Goal: Task Accomplishment & Management: Use online tool/utility

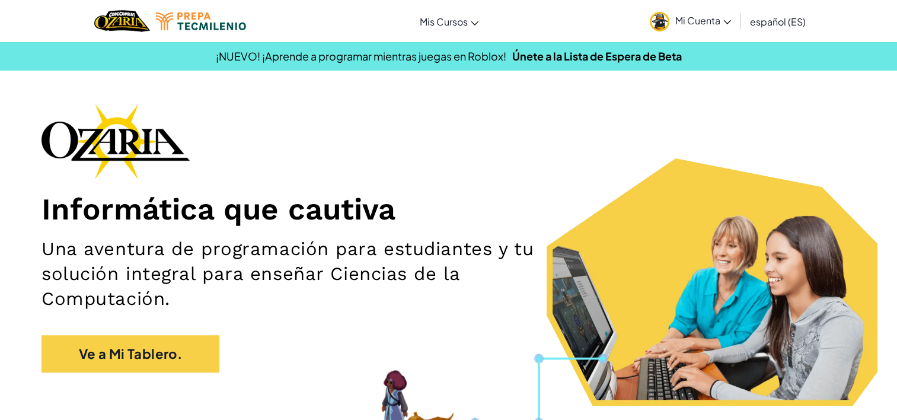
click at [710, 9] on link "Mi Cuenta" at bounding box center [690, 20] width 93 height 37
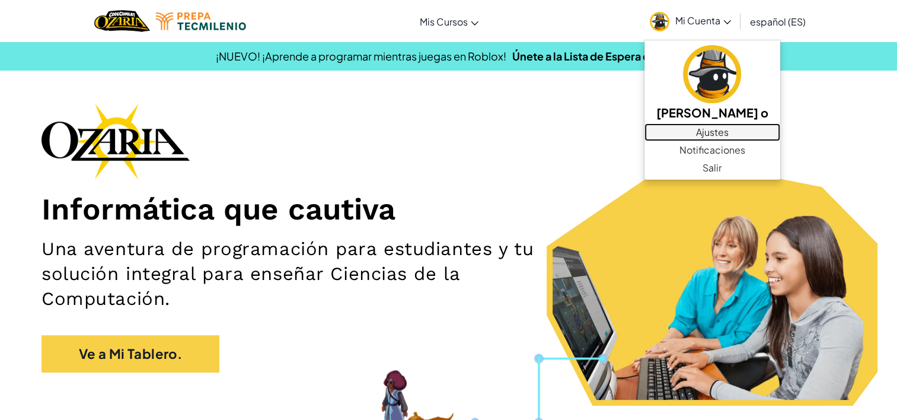
click at [780, 132] on link "Ajustes" at bounding box center [712, 132] width 136 height 18
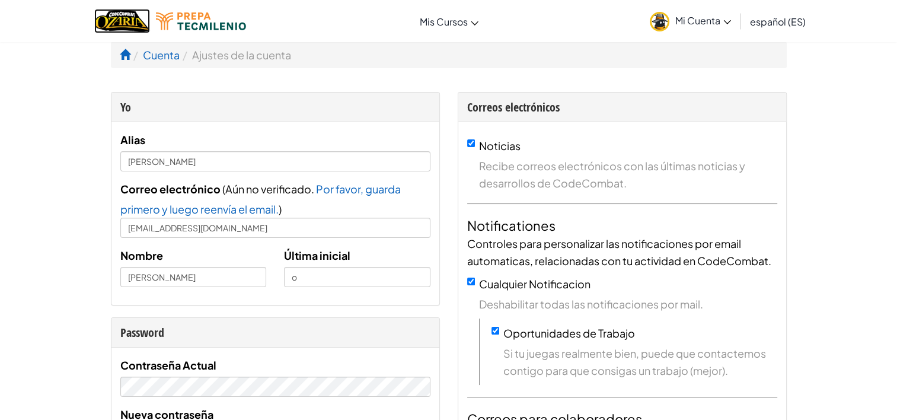
click at [120, 9] on img "Home" at bounding box center [121, 21] width 55 height 24
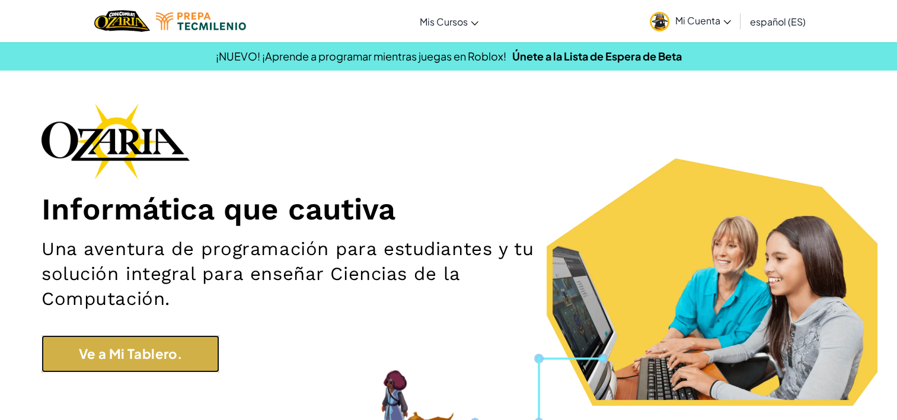
click at [139, 363] on link "Ve a Mi Tablero." at bounding box center [130, 353] width 178 height 37
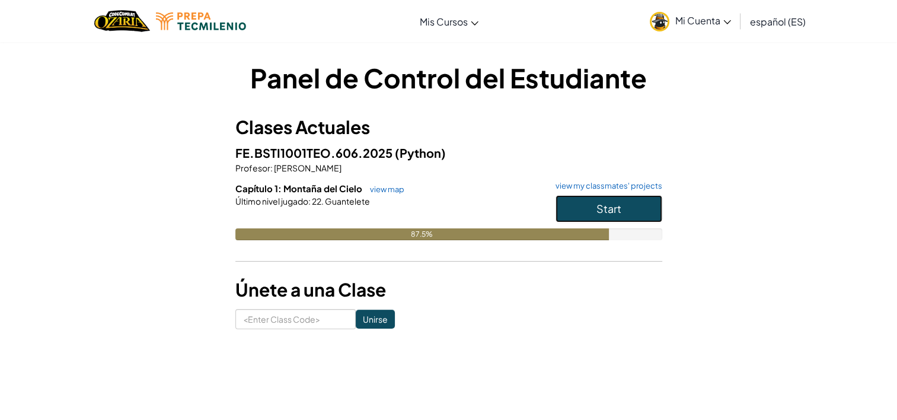
click at [645, 213] on button "Start" at bounding box center [608, 208] width 107 height 27
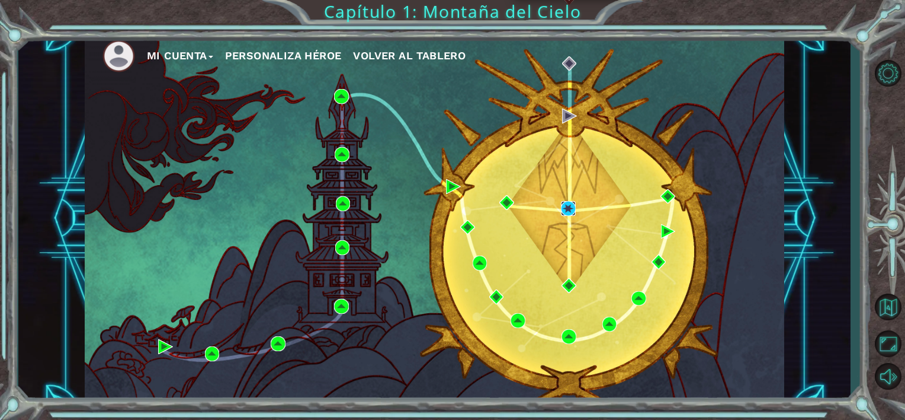
click at [566, 204] on img at bounding box center [568, 208] width 15 height 15
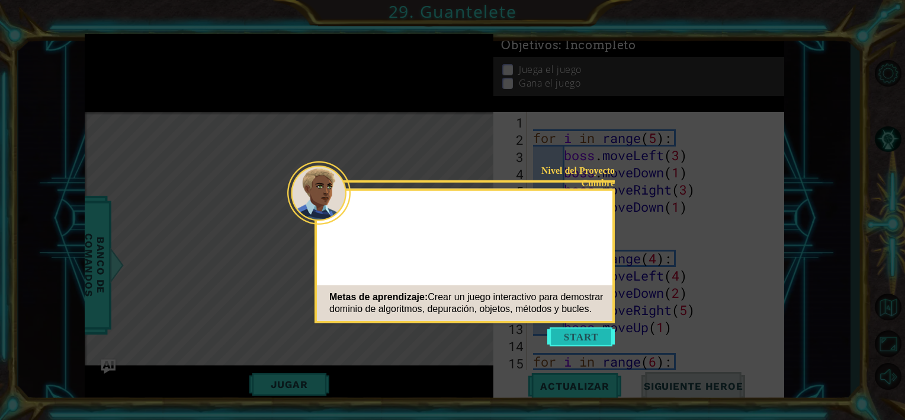
click at [581, 334] on button "Start" at bounding box center [582, 336] width 68 height 19
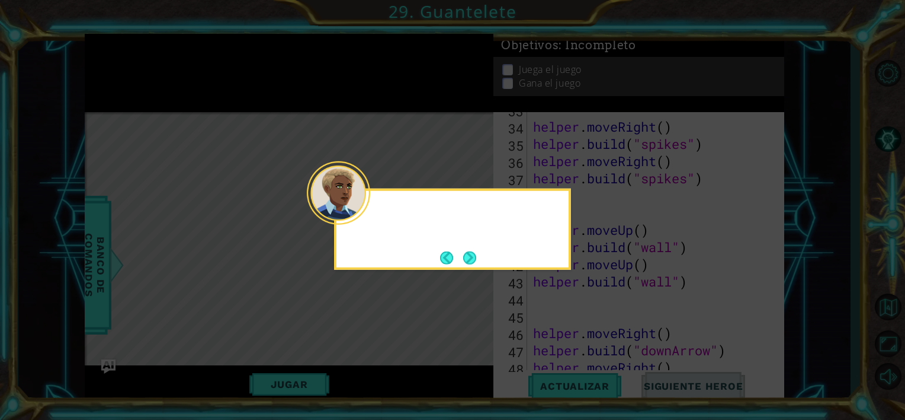
scroll to position [859, 0]
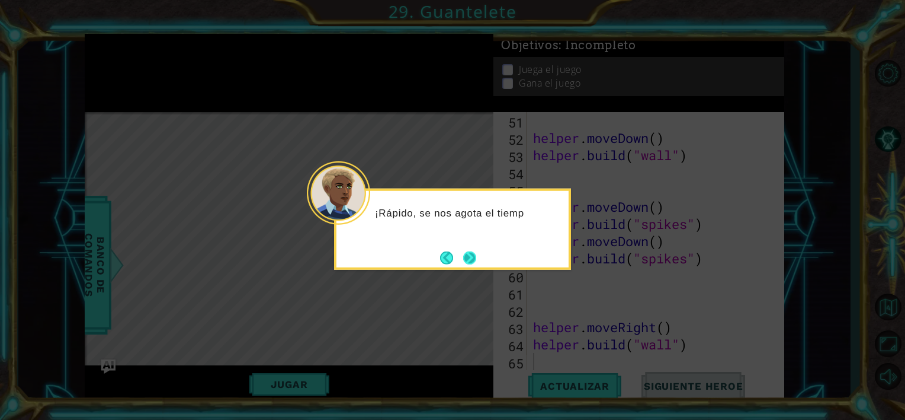
click at [472, 259] on button "Next" at bounding box center [470, 258] width 14 height 14
click at [472, 259] on button "Next" at bounding box center [470, 258] width 18 height 18
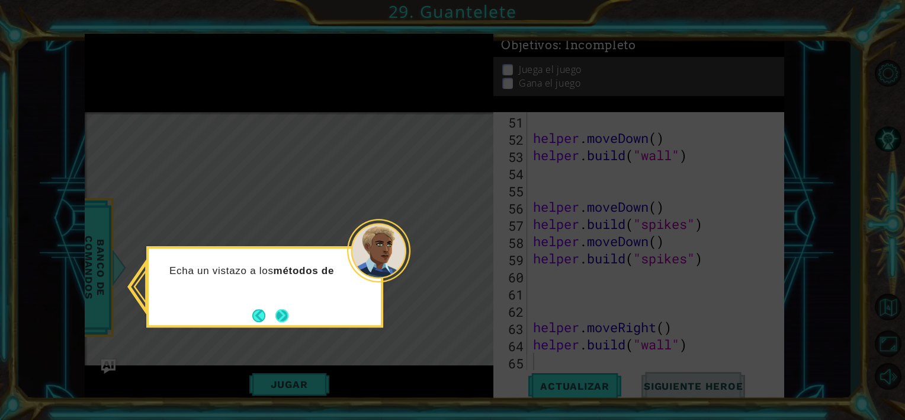
click at [277, 318] on button "Next" at bounding box center [282, 315] width 16 height 16
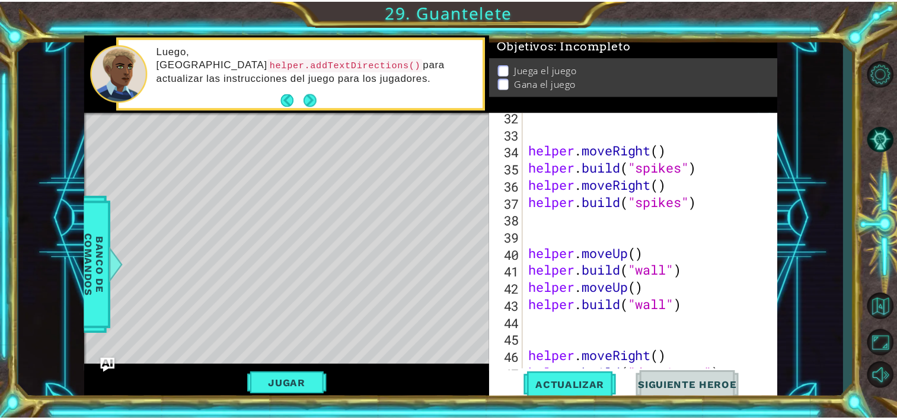
scroll to position [365, 0]
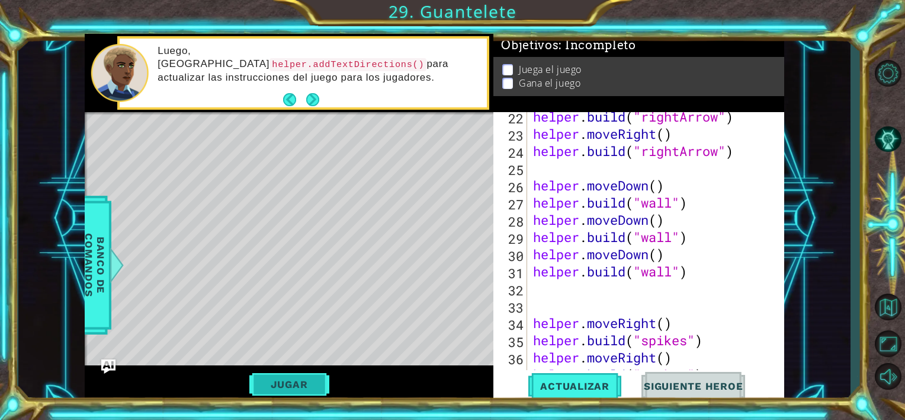
click at [292, 384] on button "Jugar" at bounding box center [289, 384] width 80 height 23
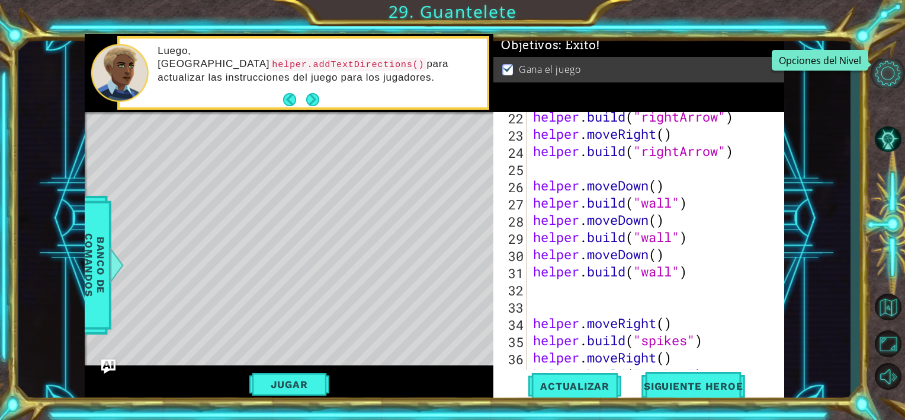
click at [879, 85] on button "Opciones del Nivel" at bounding box center [888, 73] width 34 height 29
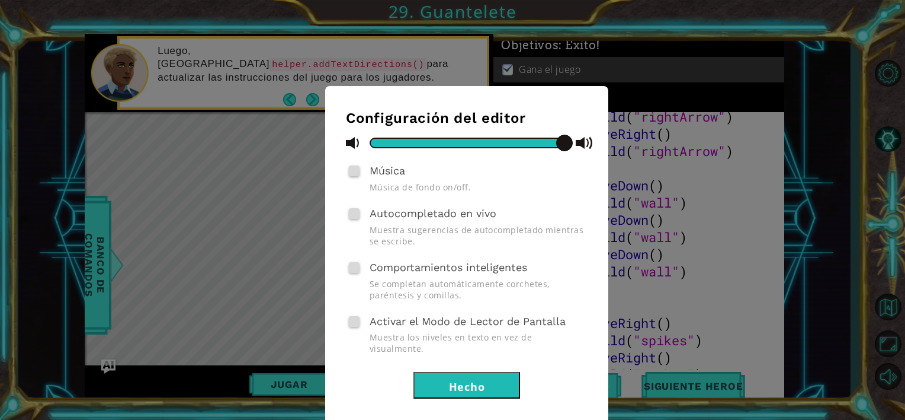
click at [444, 372] on button "Hecho" at bounding box center [467, 385] width 107 height 27
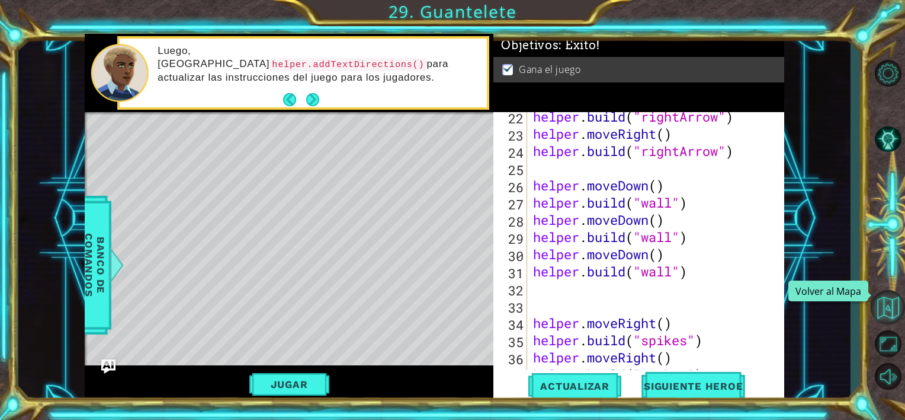
click at [886, 299] on button "Volver al Mapa" at bounding box center [888, 307] width 34 height 34
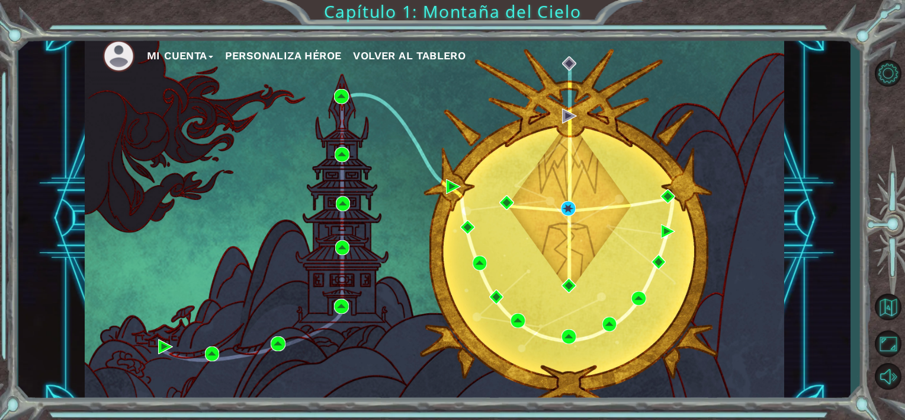
click at [196, 61] on button "Mi Cuenta" at bounding box center [180, 56] width 66 height 18
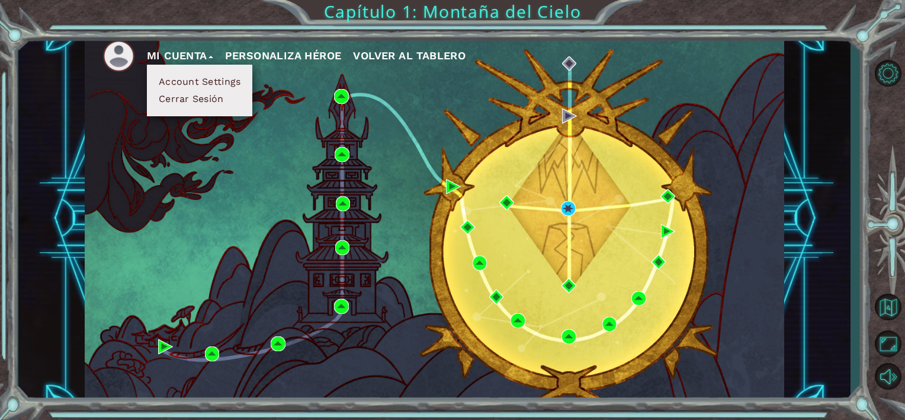
click at [190, 97] on button "Cerrar Sesión" at bounding box center [191, 98] width 72 height 13
